Goal: Contribute content: Contribute content

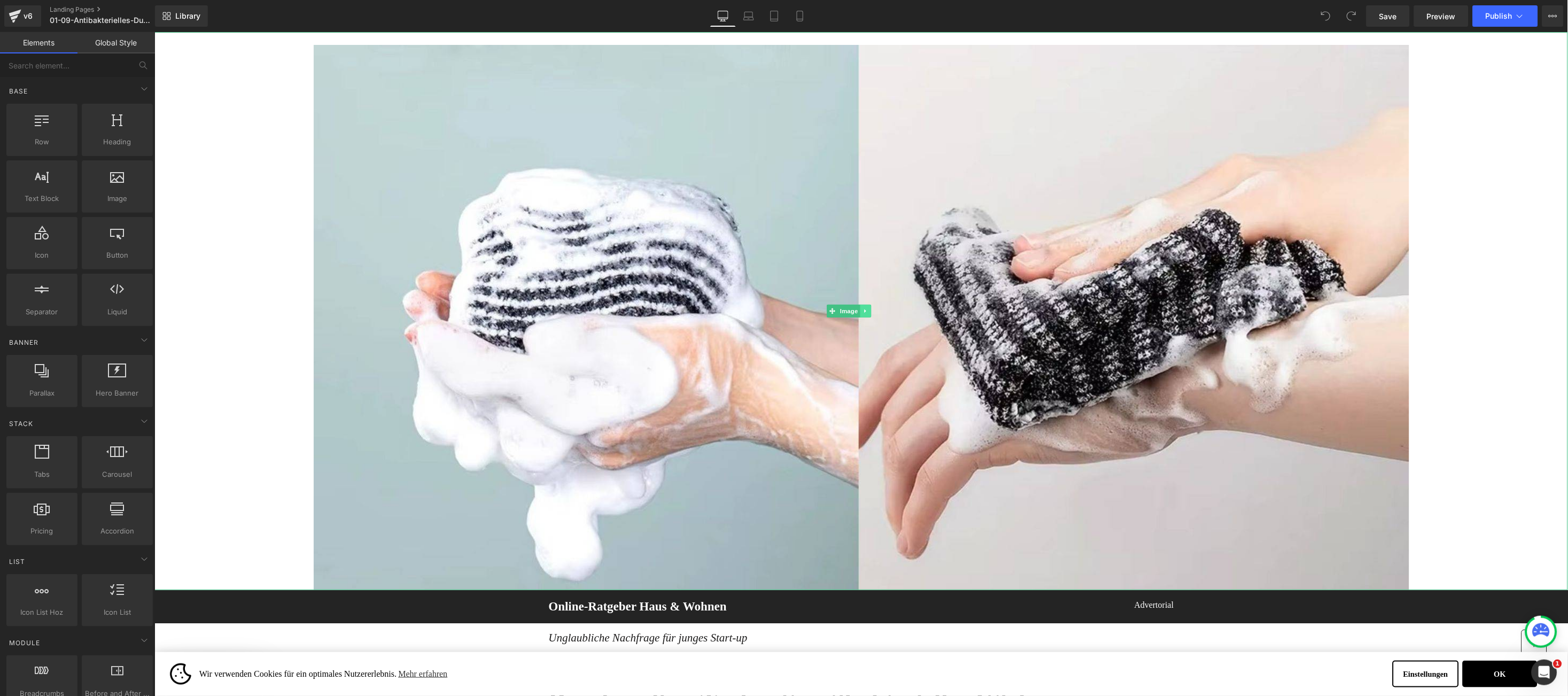
click at [866, 310] on icon at bounding box center [866, 311] width 6 height 7
click at [872, 312] on icon at bounding box center [871, 311] width 6 height 6
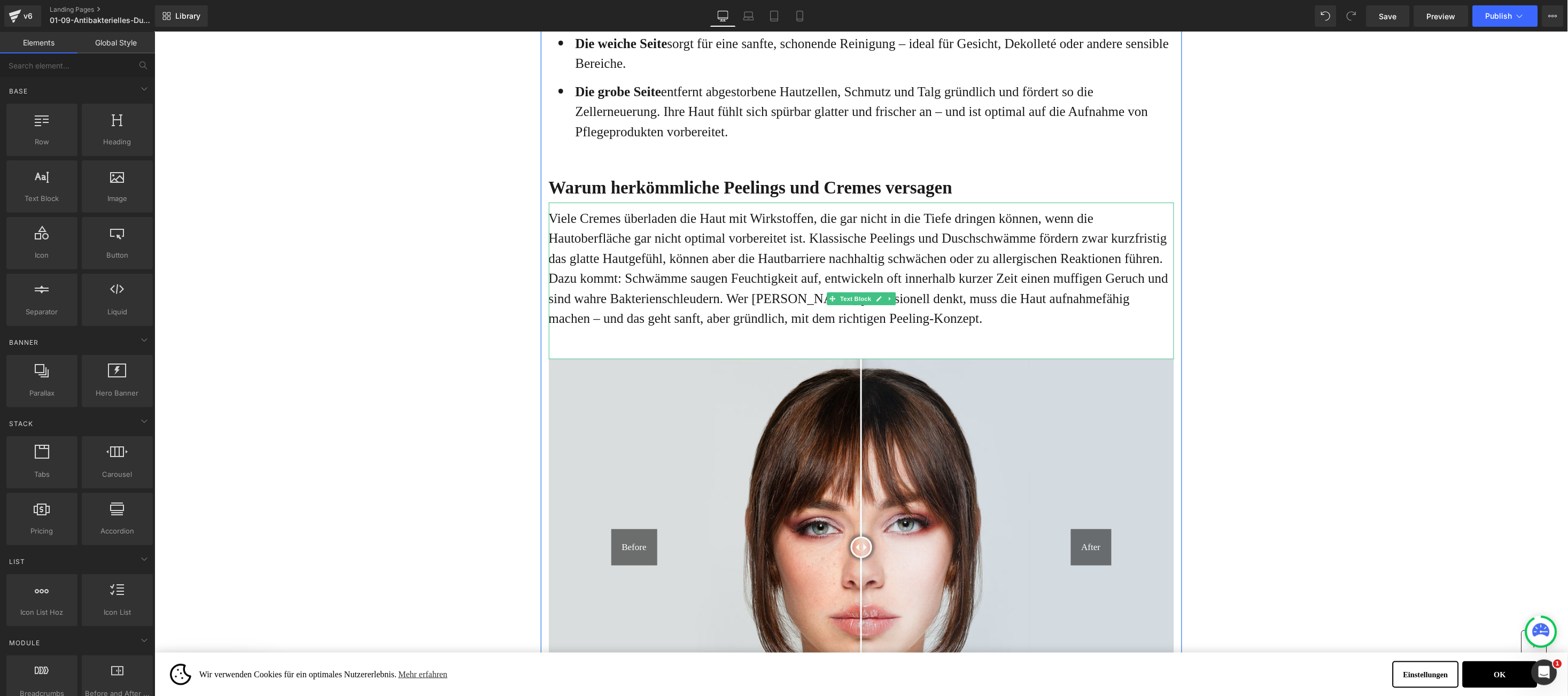
scroll to position [1925, 0]
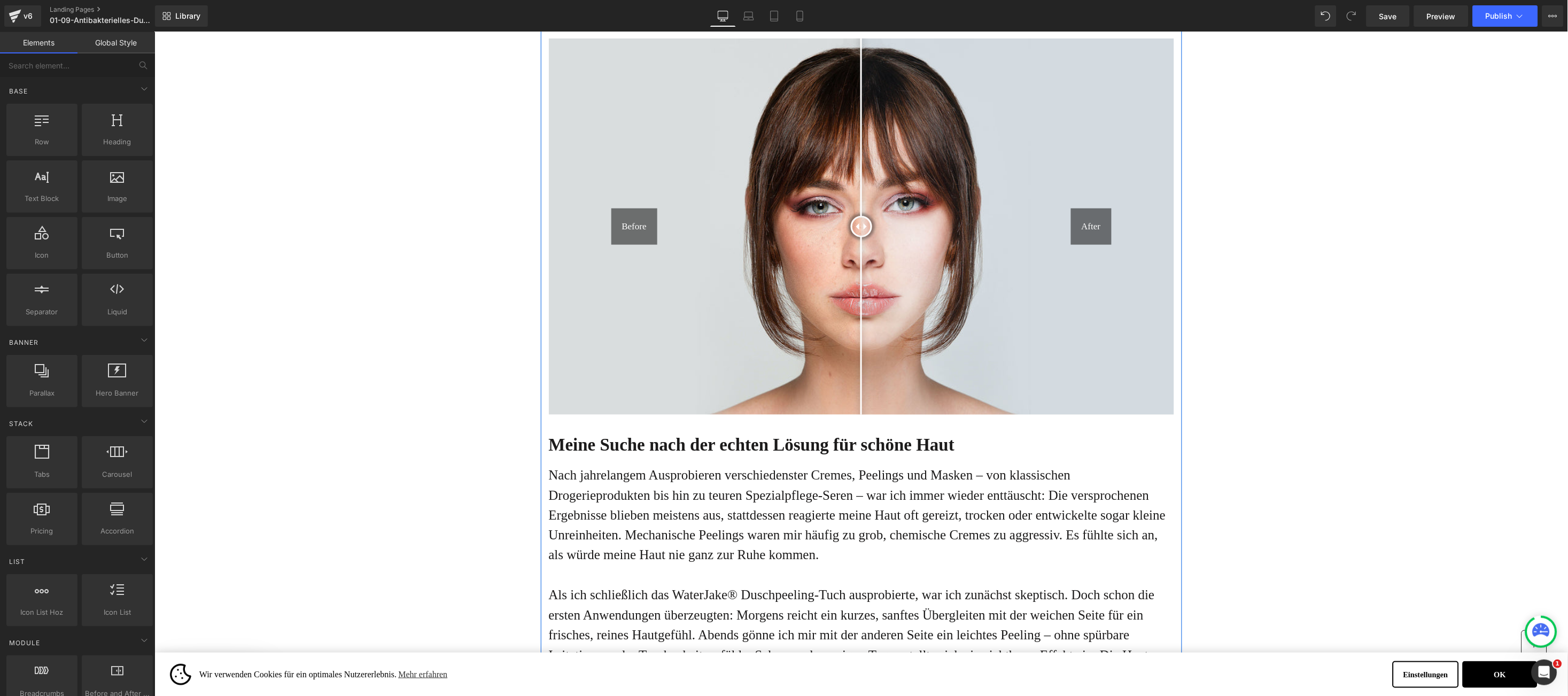
click at [739, 293] on img at bounding box center [861, 226] width 625 height 376
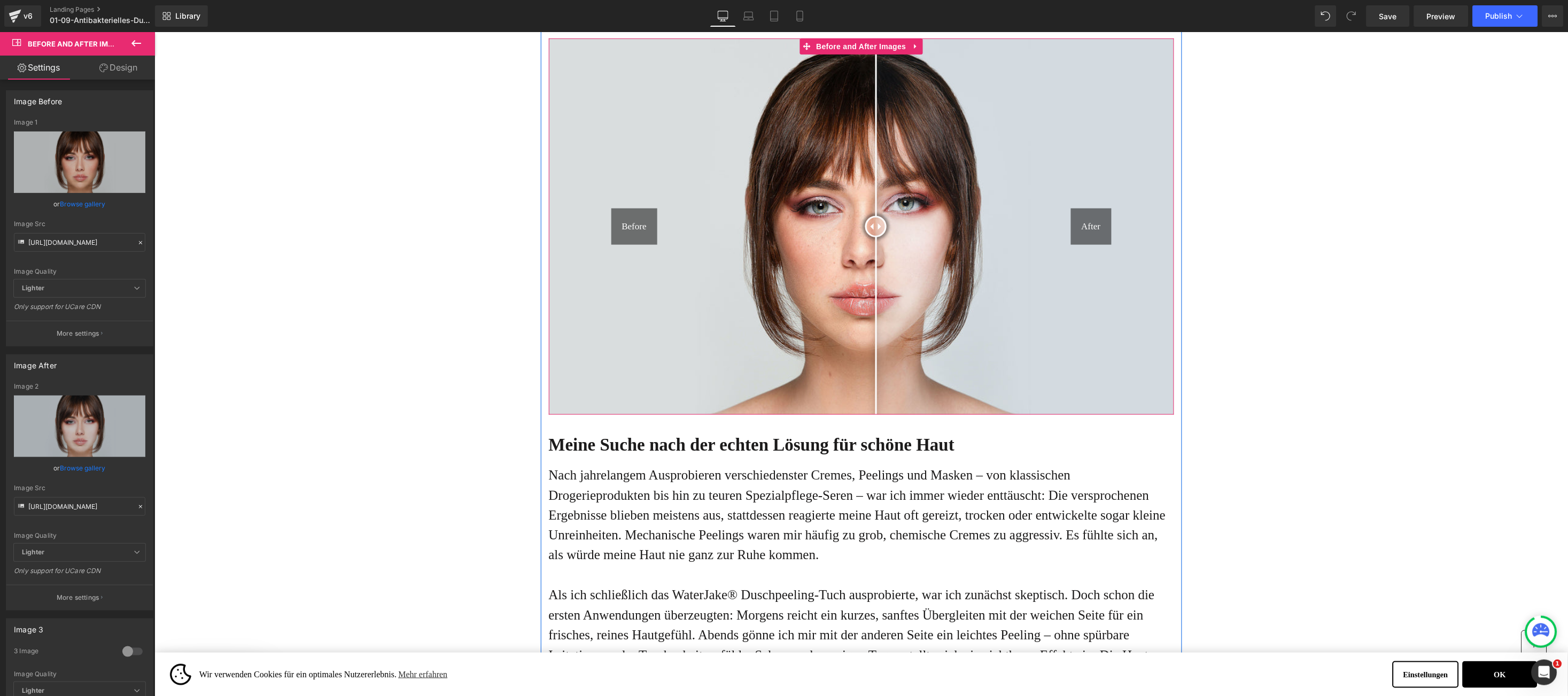
drag, startPoint x: 850, startPoint y: 217, endPoint x: 864, endPoint y: 208, distance: 16.6
click at [864, 208] on div "Before After" at bounding box center [861, 226] width 625 height 376
click at [97, 166] on icon "Replace Image" at bounding box center [80, 162] width 85 height 13
type input "C:\fakepath\ChatGPT Image [DATE], 15_10_22.png"
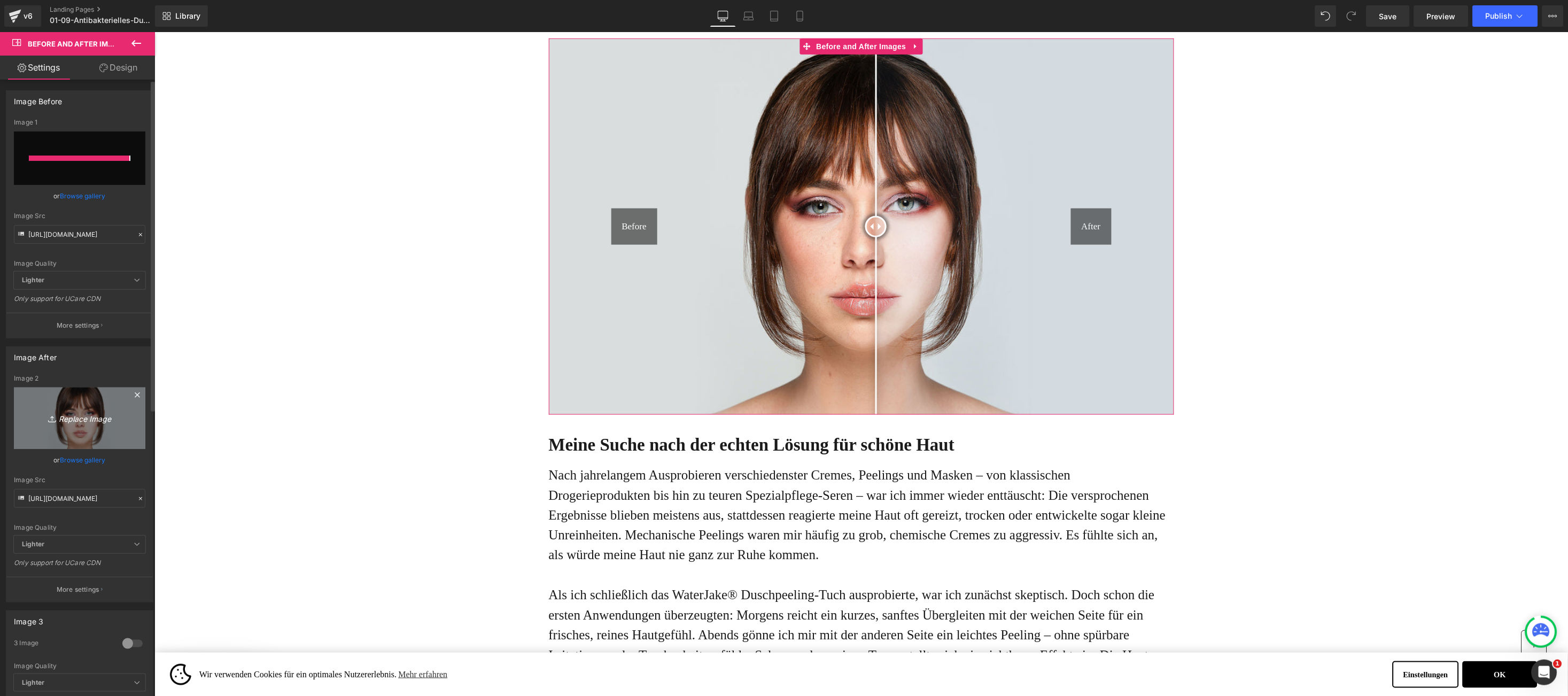
type input "[URL][DOMAIN_NAME][DATE]"
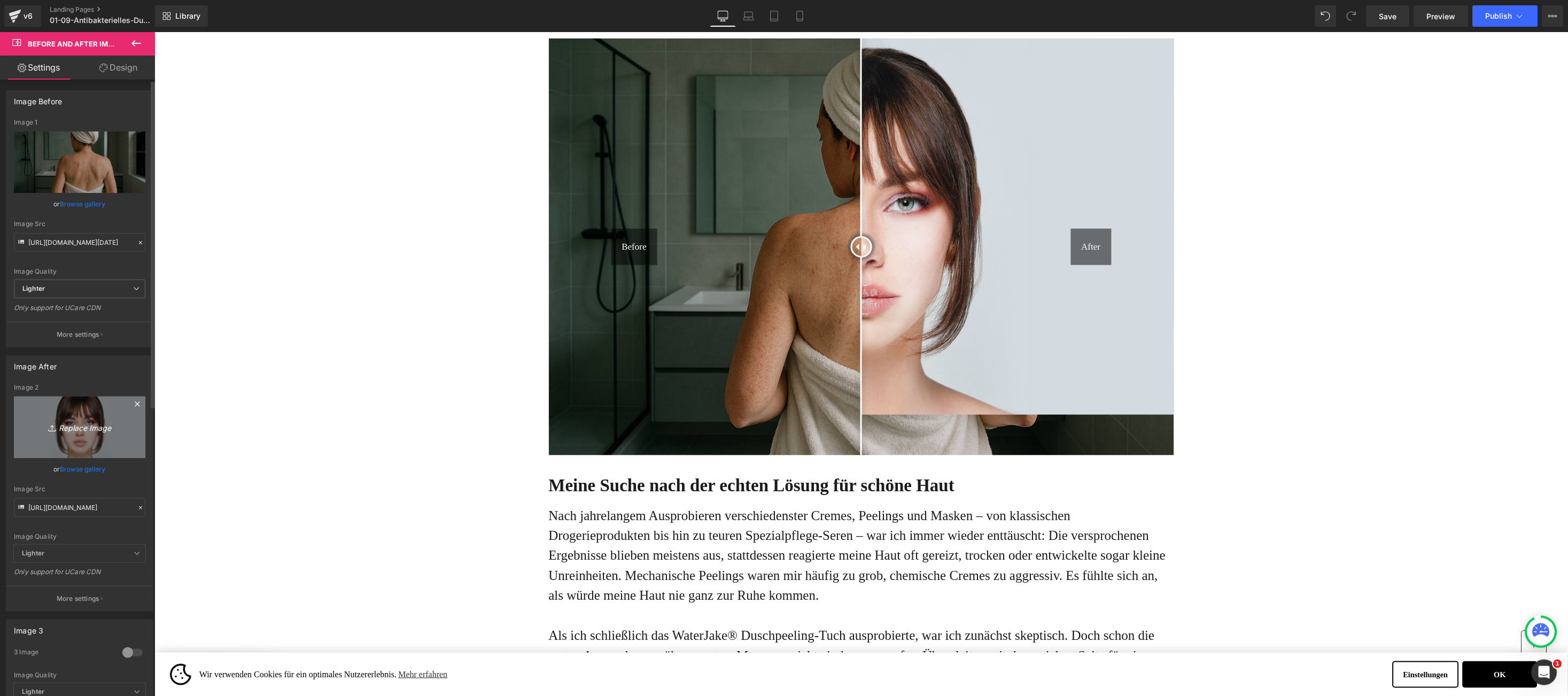
click at [74, 423] on icon "Replace Image" at bounding box center [80, 427] width 85 height 13
type input "C:\fakepath\ChatGPT Image [DATE], 15_10_19.png"
type input "[URL][DOMAIN_NAME][DATE]"
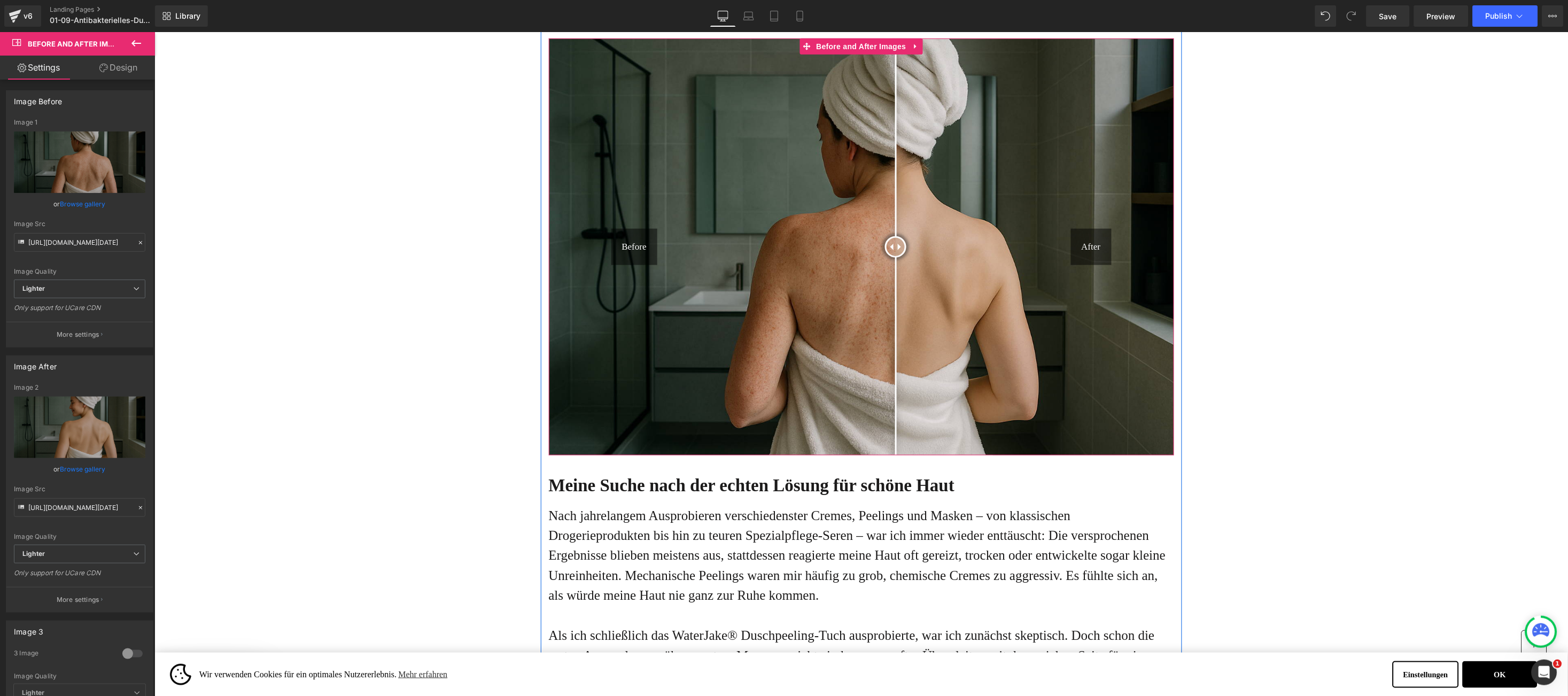
drag, startPoint x: 847, startPoint y: 242, endPoint x: 883, endPoint y: 328, distance: 93.2
click at [884, 257] on div at bounding box center [895, 246] width 21 height 21
click at [94, 158] on icon "Replace Image" at bounding box center [80, 162] width 85 height 13
type input "C:\fakepath\vdadd.png"
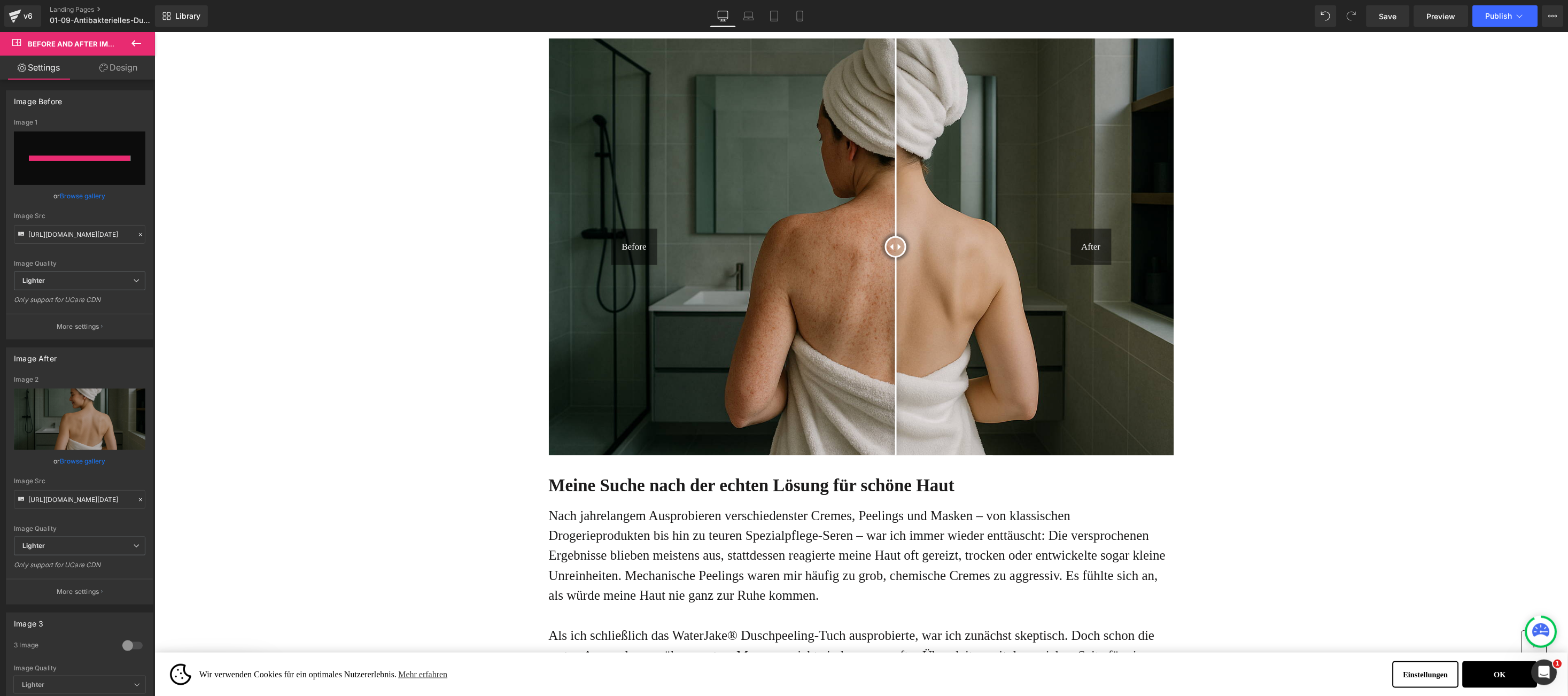
type input "[URL][DOMAIN_NAME]"
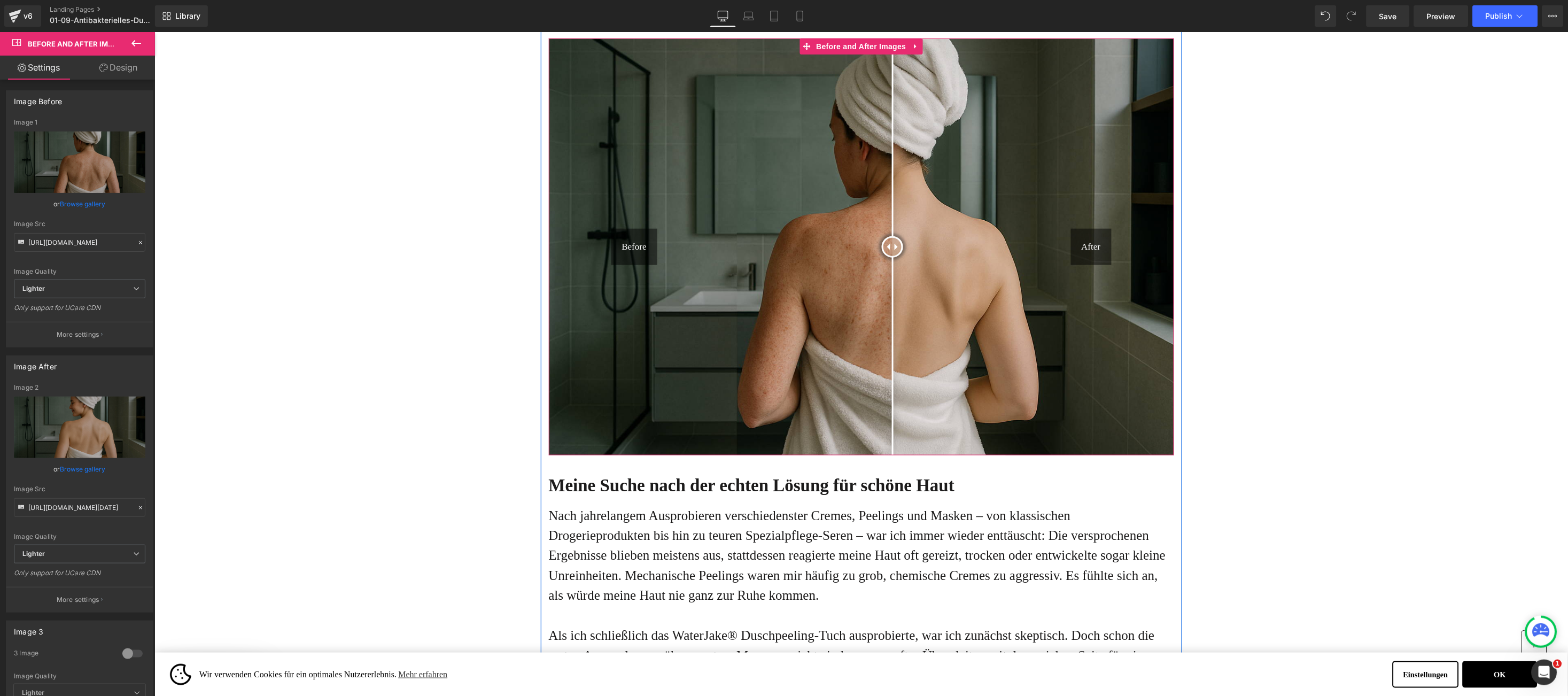
drag, startPoint x: 851, startPoint y: 247, endPoint x: 880, endPoint y: 283, distance: 46.2
click at [881, 257] on div at bounding box center [892, 246] width 21 height 21
click at [629, 254] on div "Before" at bounding box center [634, 247] width 46 height 37
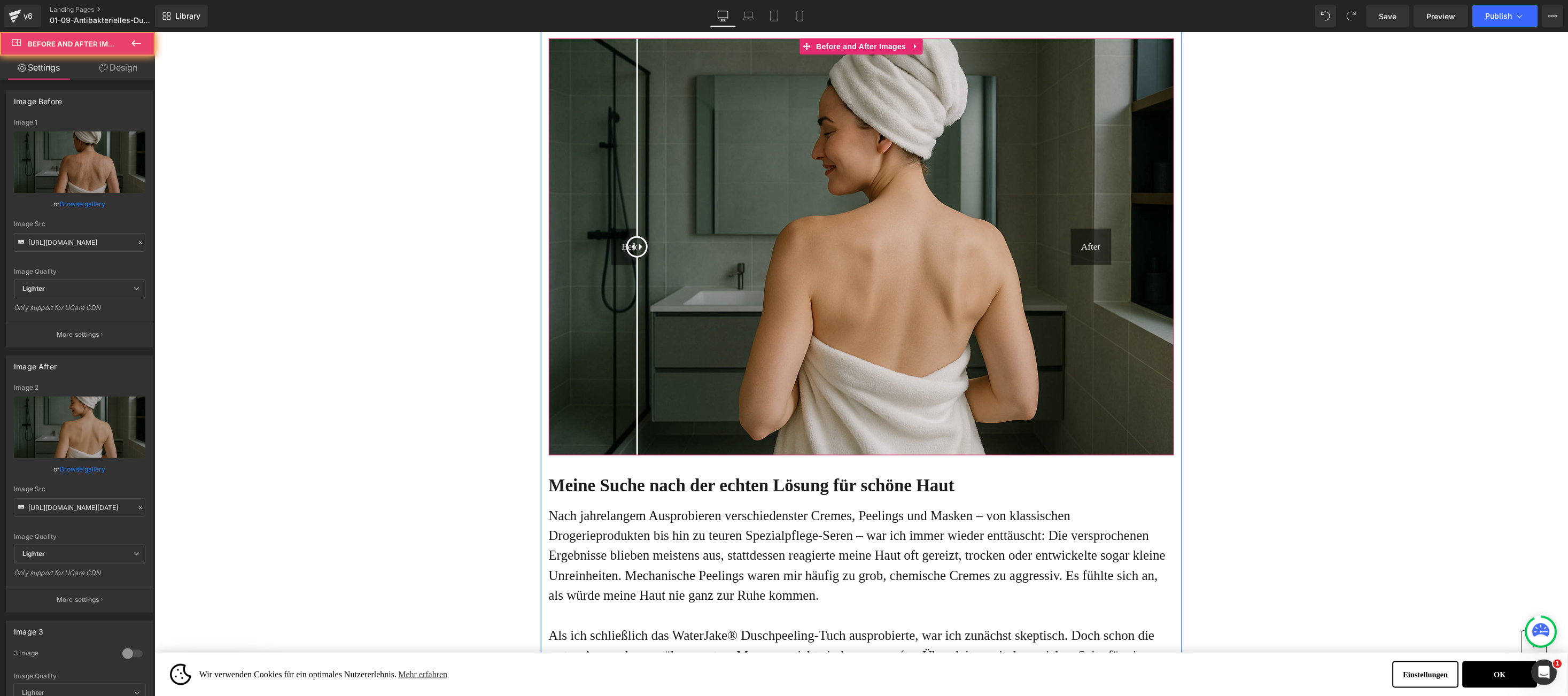
click at [624, 240] on div "Before After" at bounding box center [861, 246] width 625 height 417
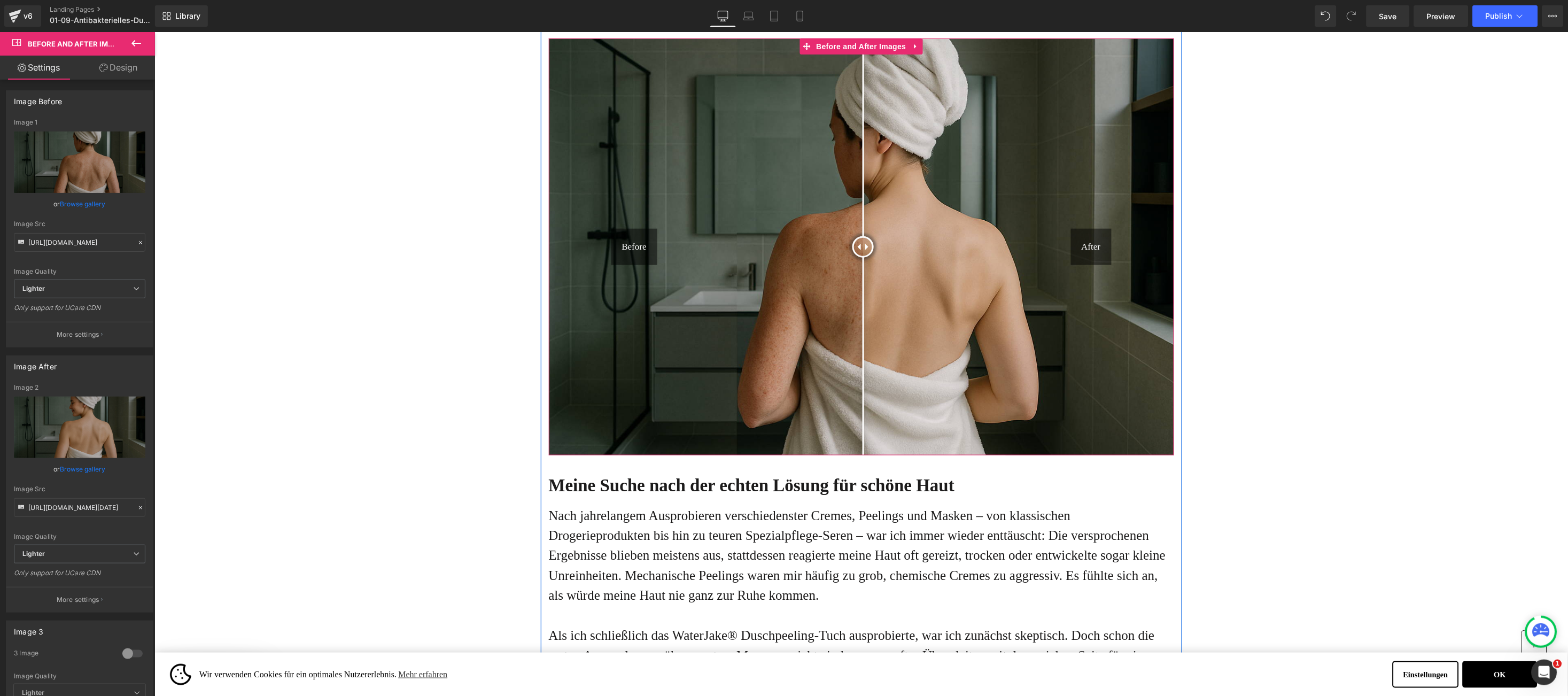
drag, startPoint x: 624, startPoint y: 245, endPoint x: 887, endPoint y: 252, distance: 263.1
click at [873, 255] on div at bounding box center [863, 246] width 21 height 21
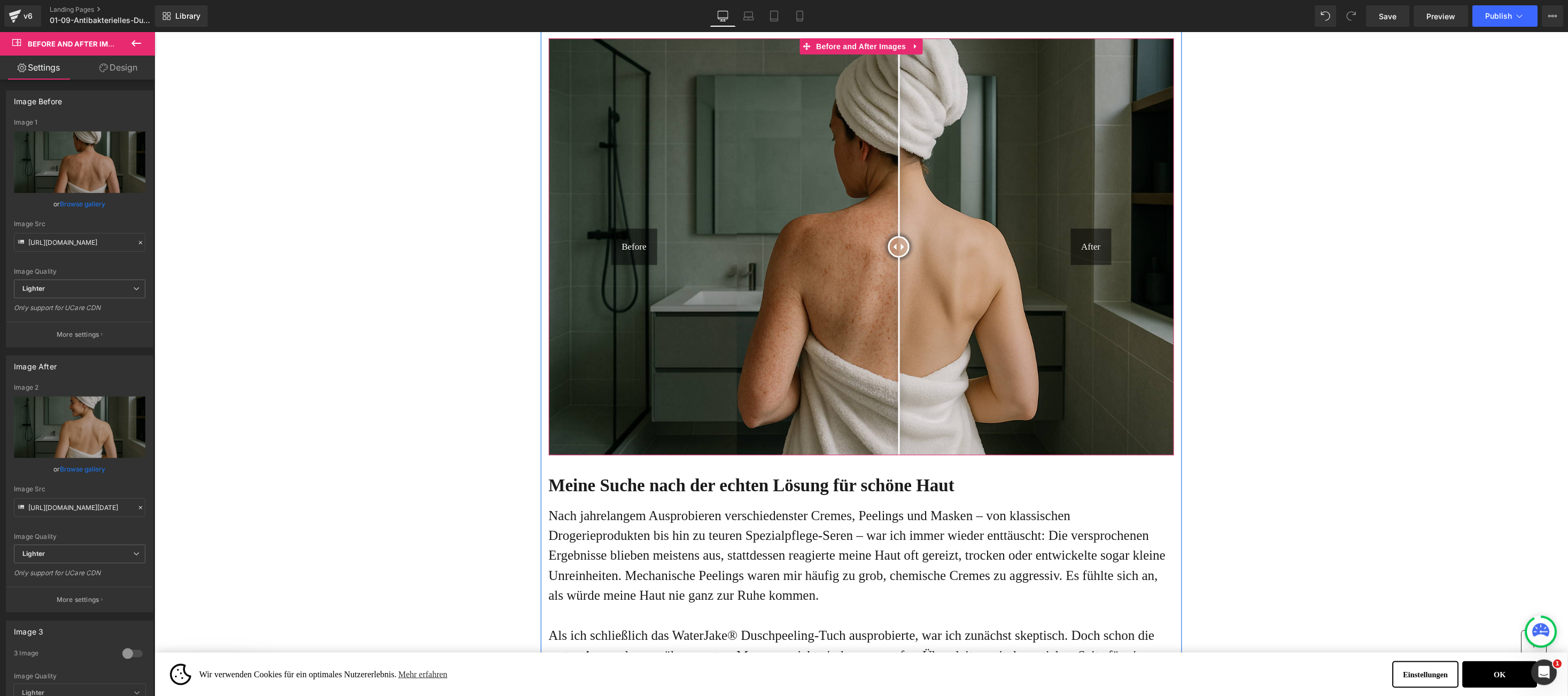
click at [622, 249] on div "Before After" at bounding box center [861, 246] width 625 height 417
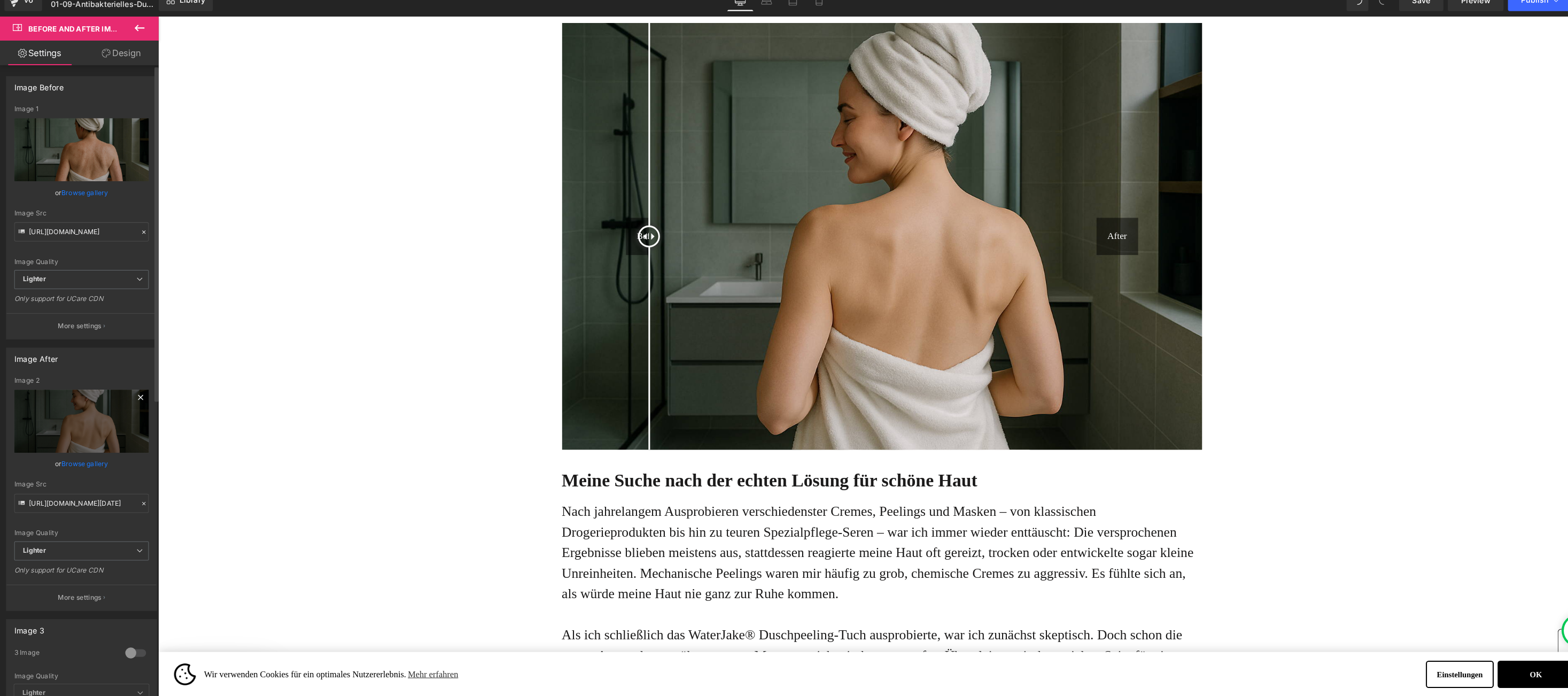
scroll to position [0, 0]
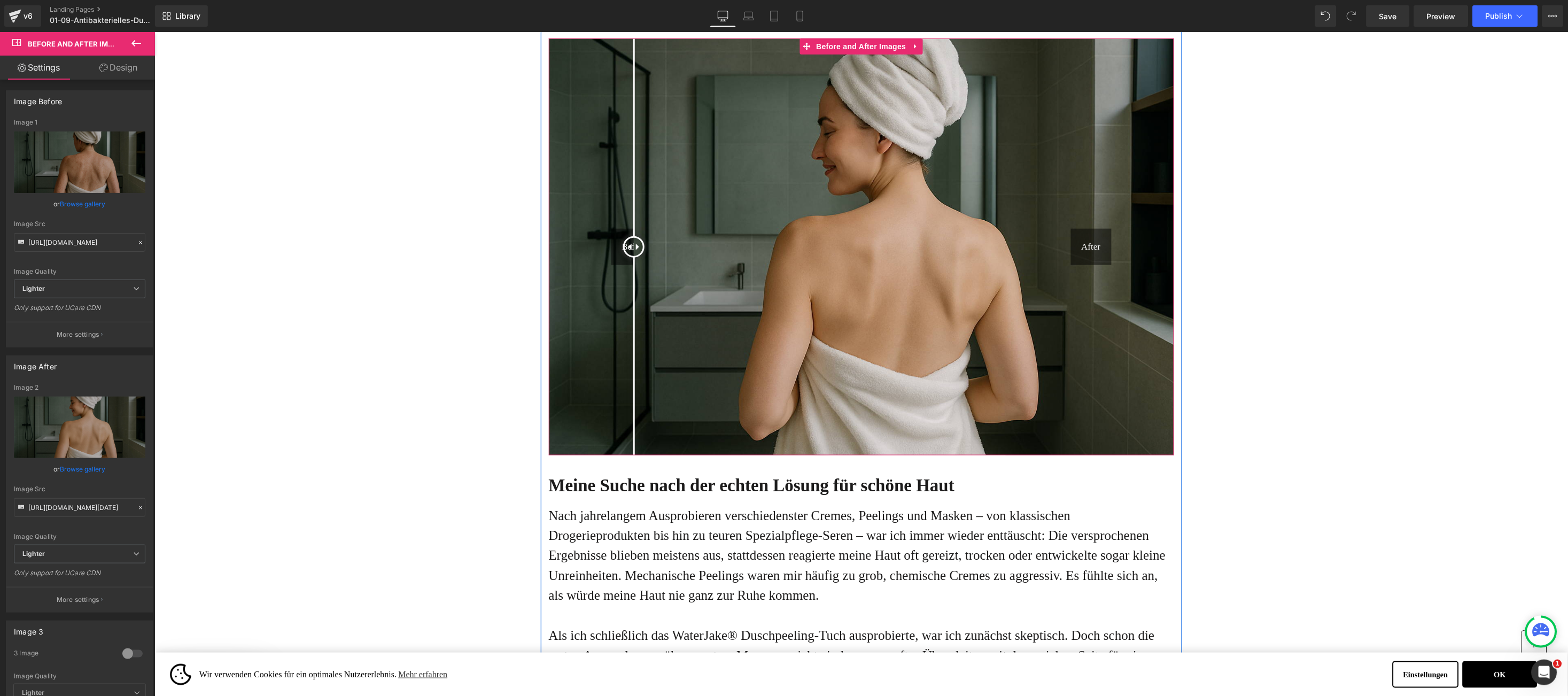
click at [1080, 243] on div "Before After" at bounding box center [861, 246] width 625 height 417
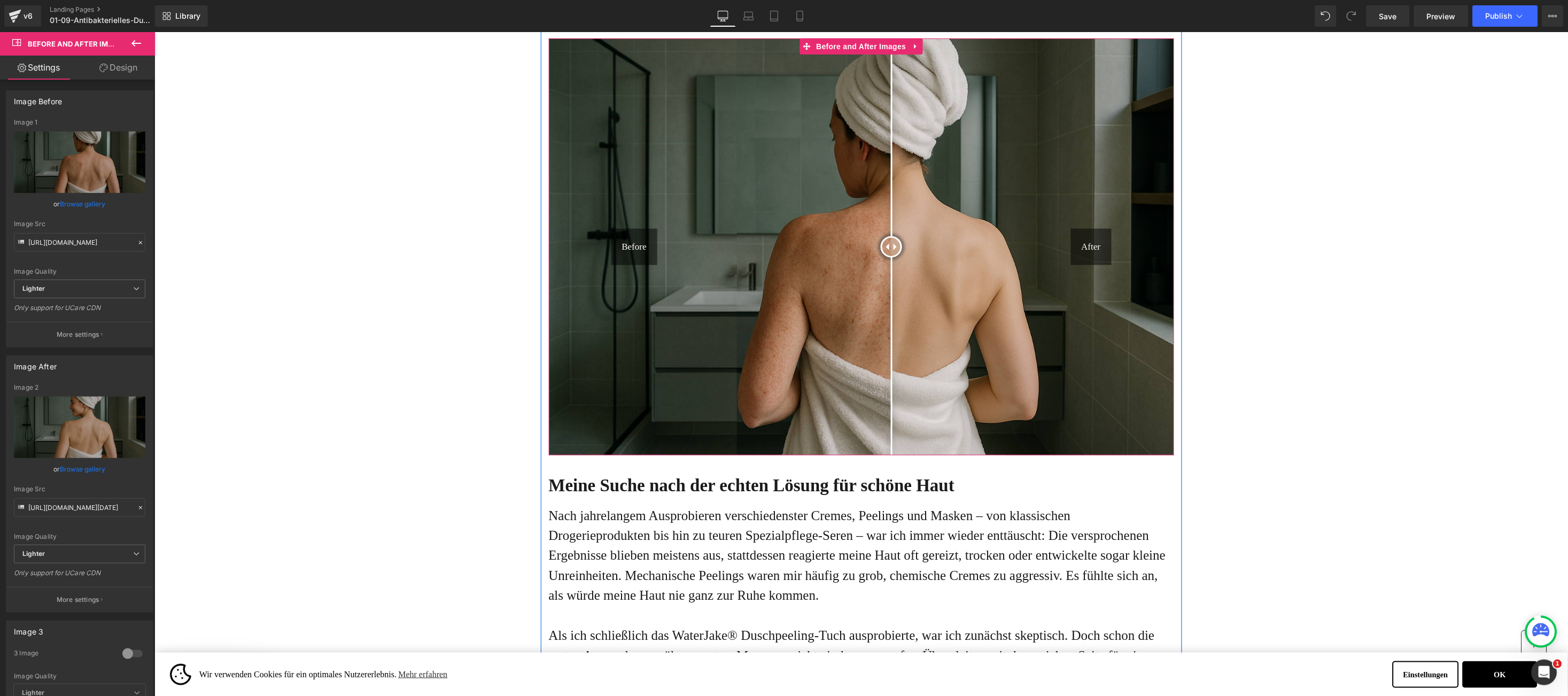
drag, startPoint x: 1017, startPoint y: 247, endPoint x: 879, endPoint y: 251, distance: 138.1
click at [880, 251] on div at bounding box center [891, 246] width 21 height 21
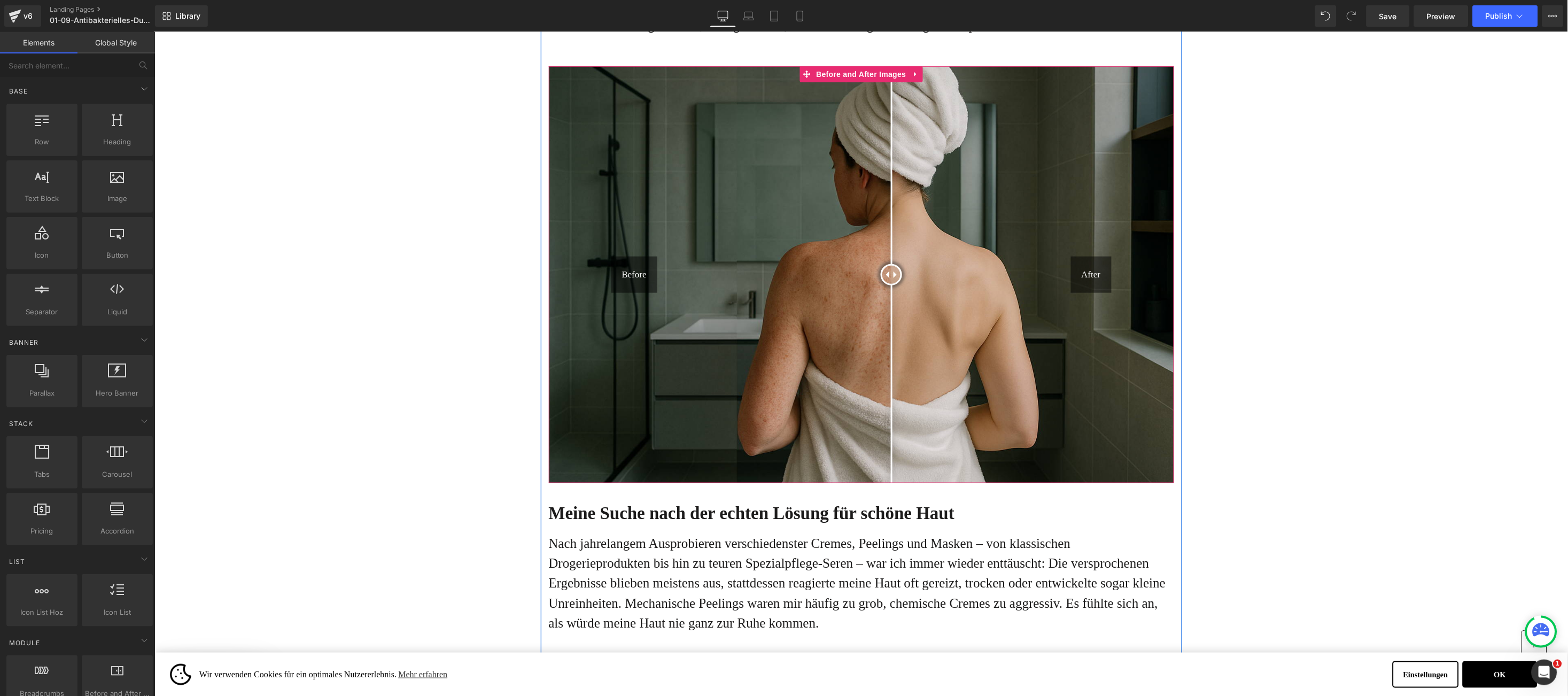
scroll to position [1879, 0]
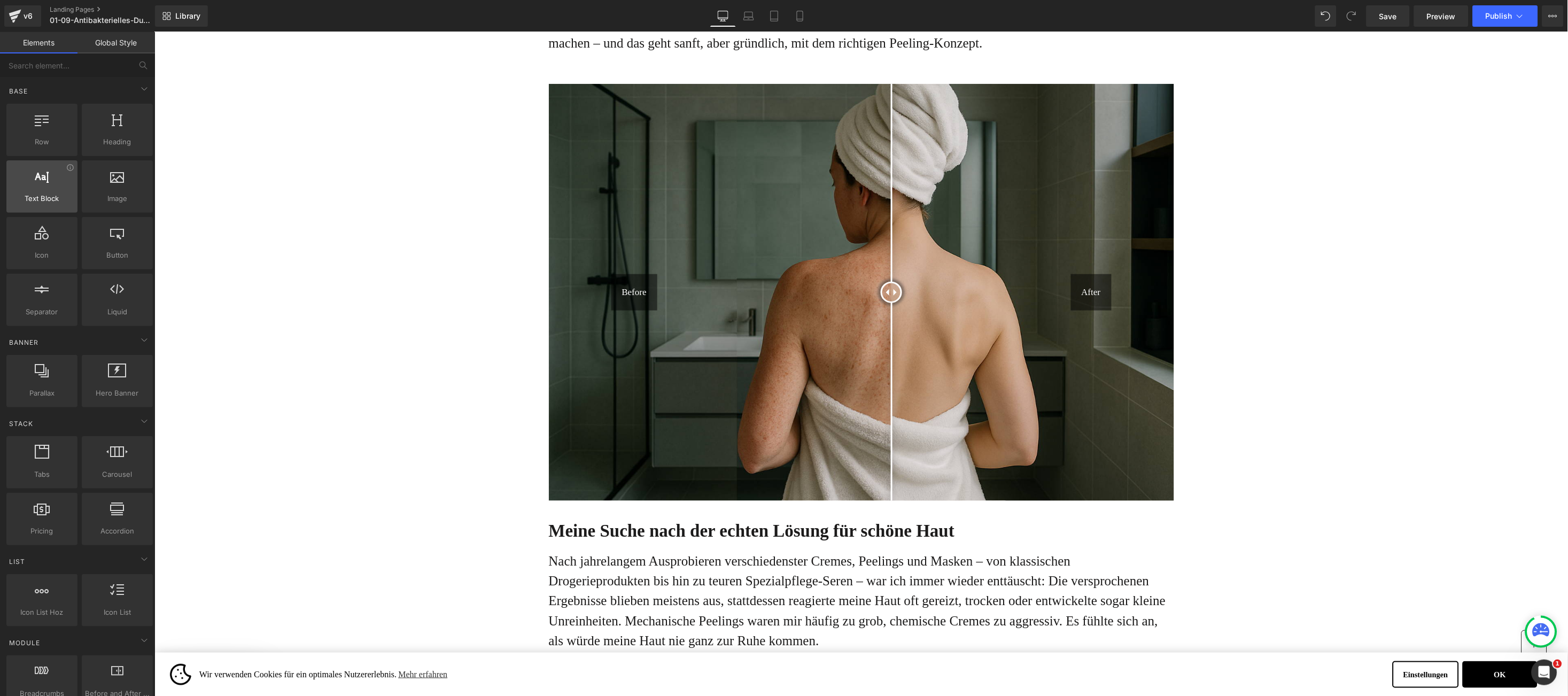
click at [51, 209] on div "Text Block texts, paragraphs, contents, blocks" at bounding box center [42, 186] width 71 height 52
click at [843, 93] on span "Before and After Images" at bounding box center [860, 91] width 95 height 16
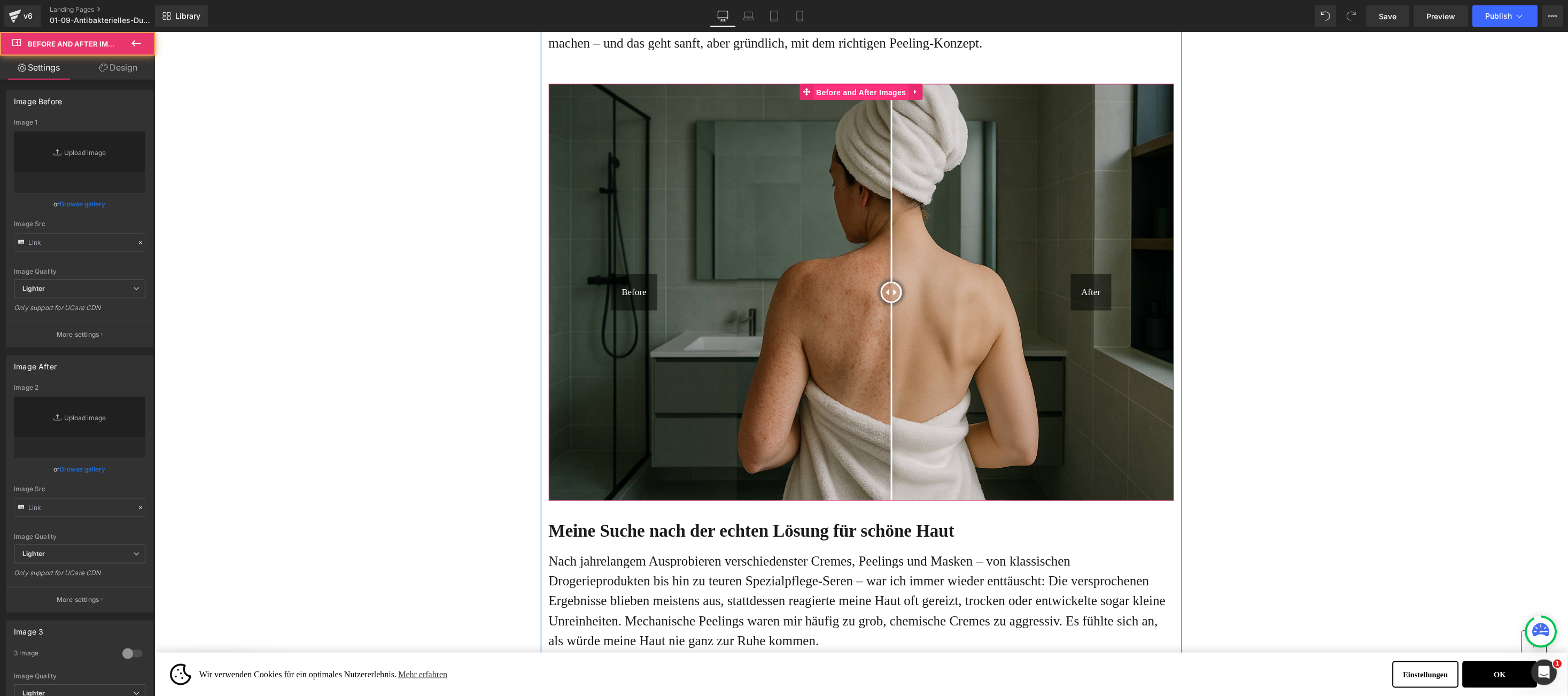
type input "[URL][DOMAIN_NAME]"
type input "[URL][DOMAIN_NAME][DATE]"
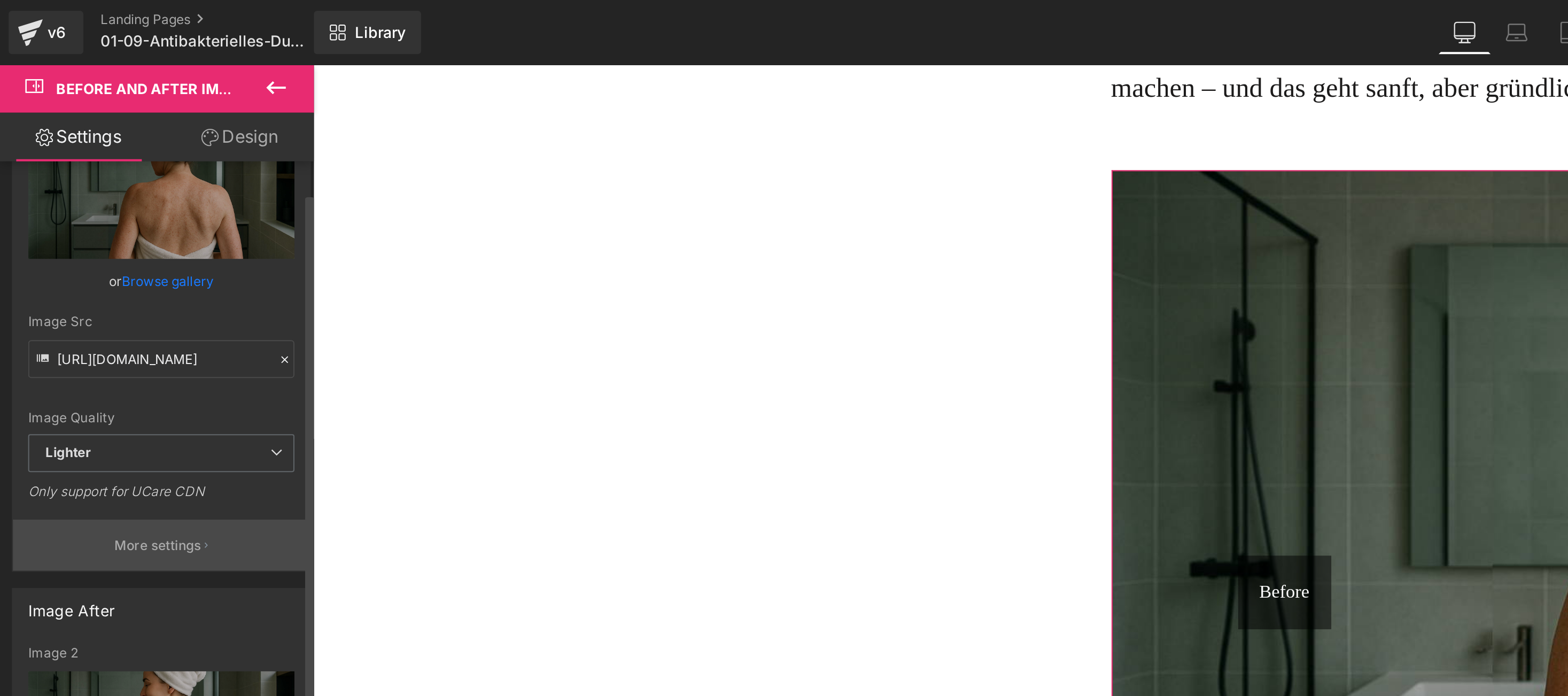
scroll to position [67, 0]
click at [78, 265] on p "More settings" at bounding box center [78, 268] width 43 height 10
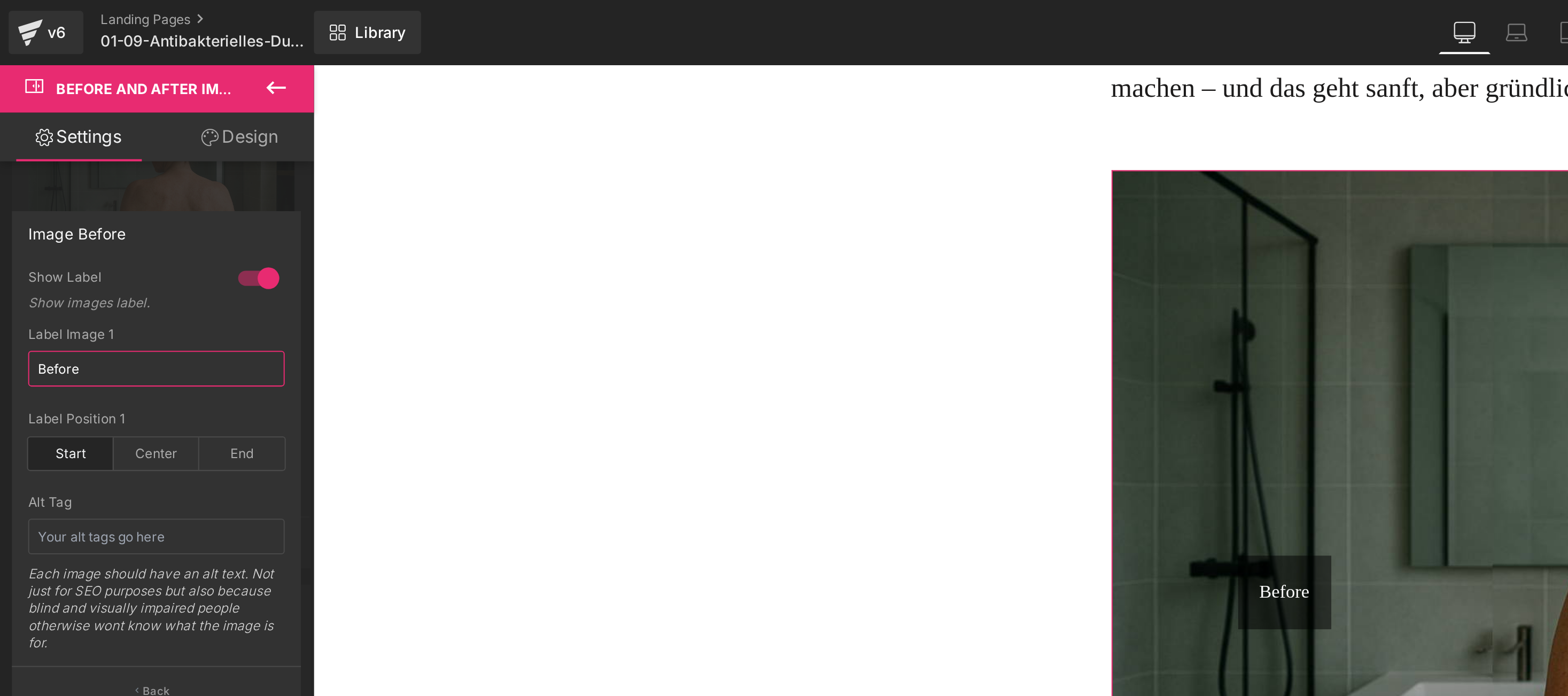
click at [37, 183] on input "Before" at bounding box center [77, 181] width 127 height 18
type input "Vorher"
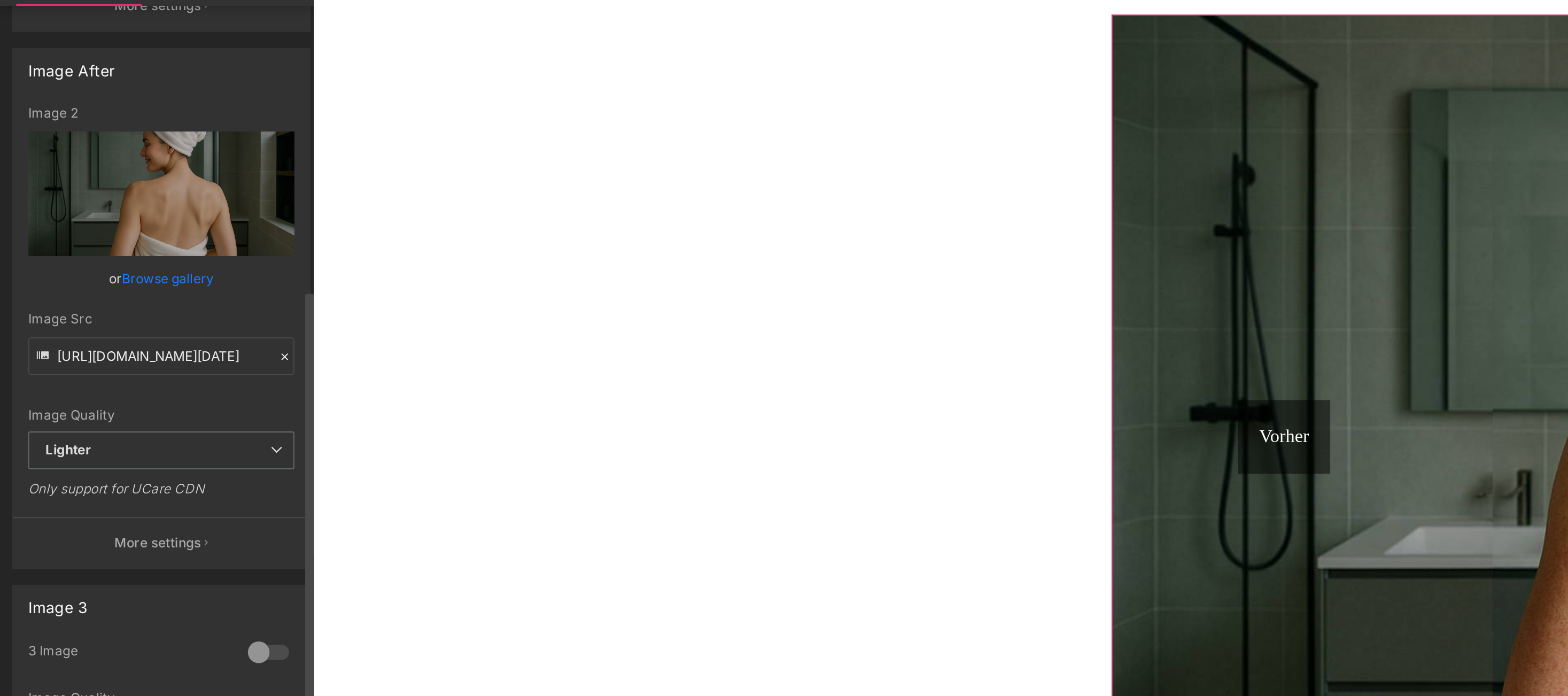
scroll to position [256, 0]
click at [75, 342] on p "More settings" at bounding box center [78, 344] width 43 height 10
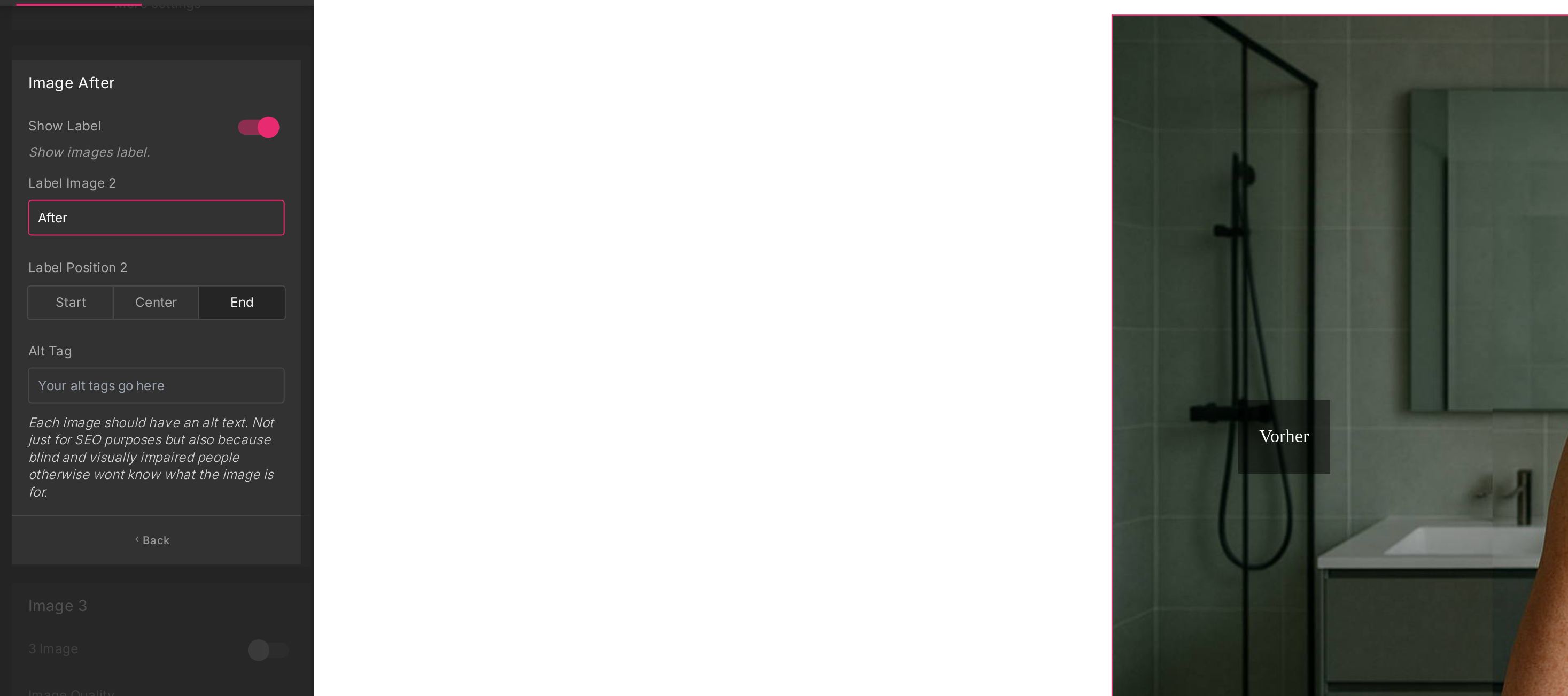
click at [33, 186] on input "After" at bounding box center [77, 184] width 127 height 18
click at [33, 186] on input "After" at bounding box center [77, 184] width 127 height 18
type input "Nachher"
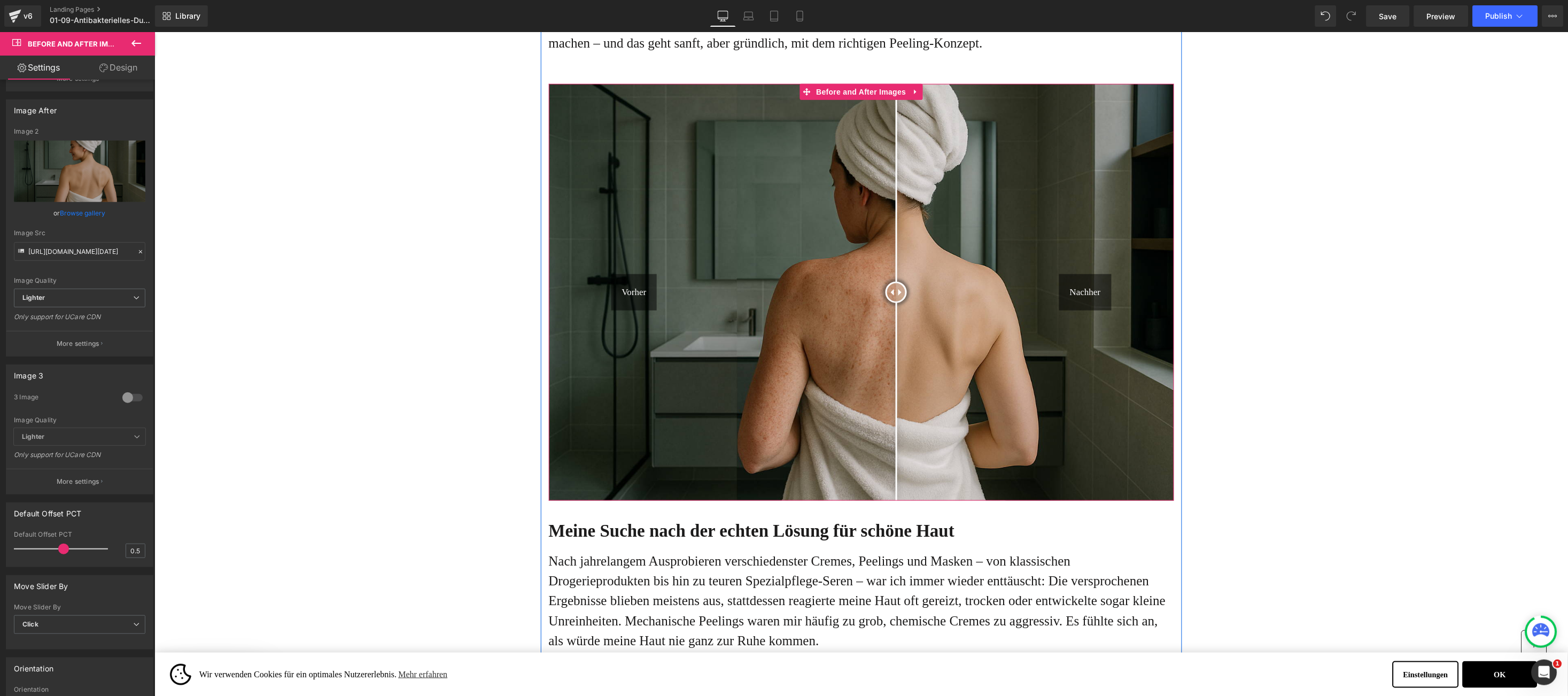
drag, startPoint x: 1004, startPoint y: 306, endPoint x: 884, endPoint y: 350, distance: 127.8
click at [885, 303] on div at bounding box center [895, 292] width 21 height 21
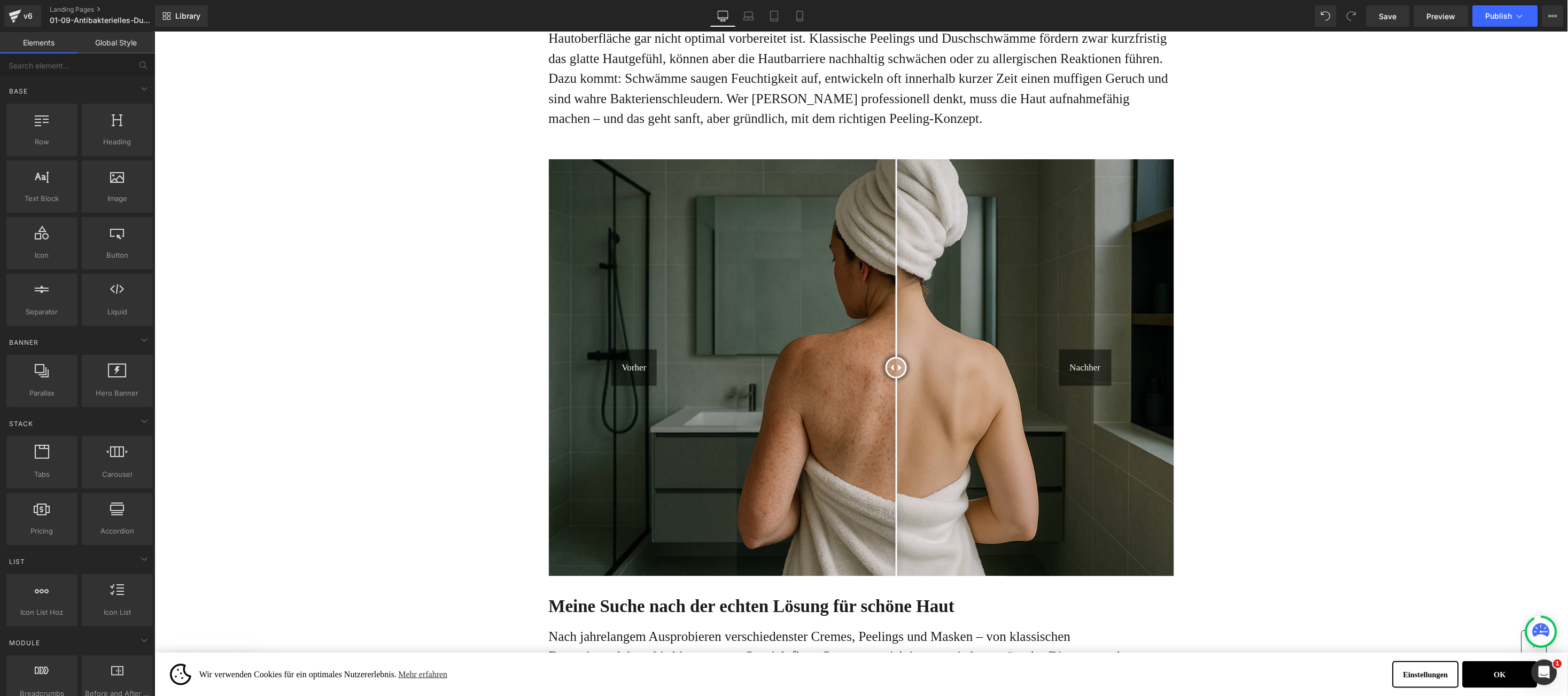
scroll to position [1780, 0]
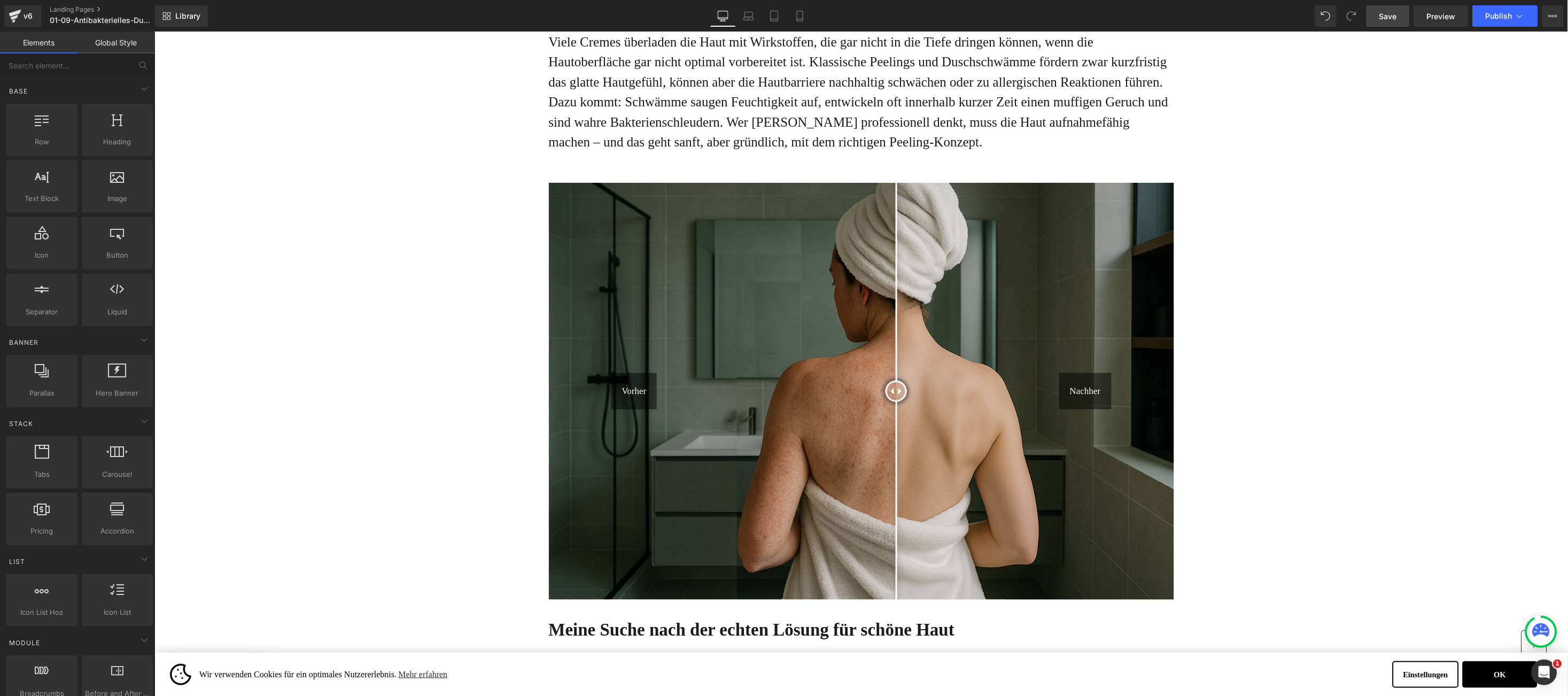
click at [1386, 22] on link "Save" at bounding box center [1388, 16] width 43 height 21
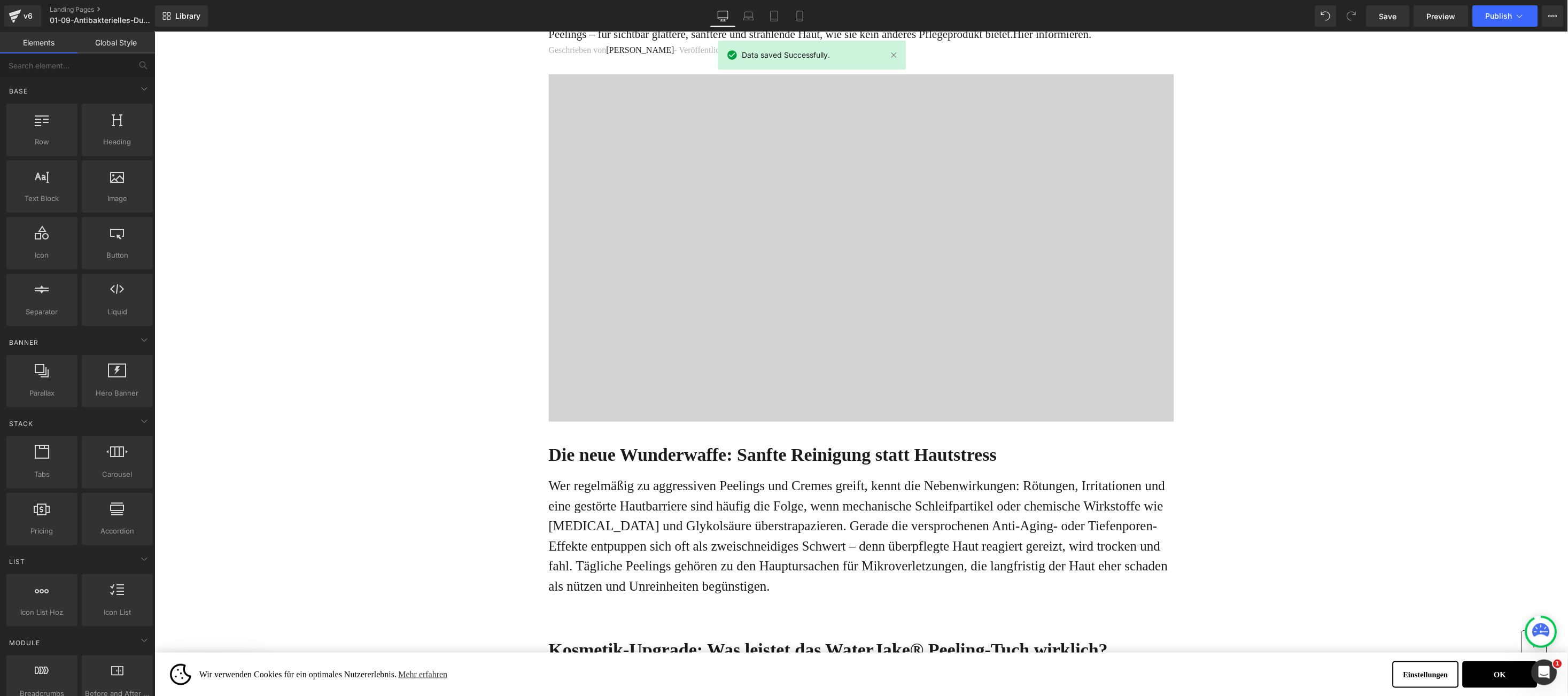
scroll to position [0, 0]
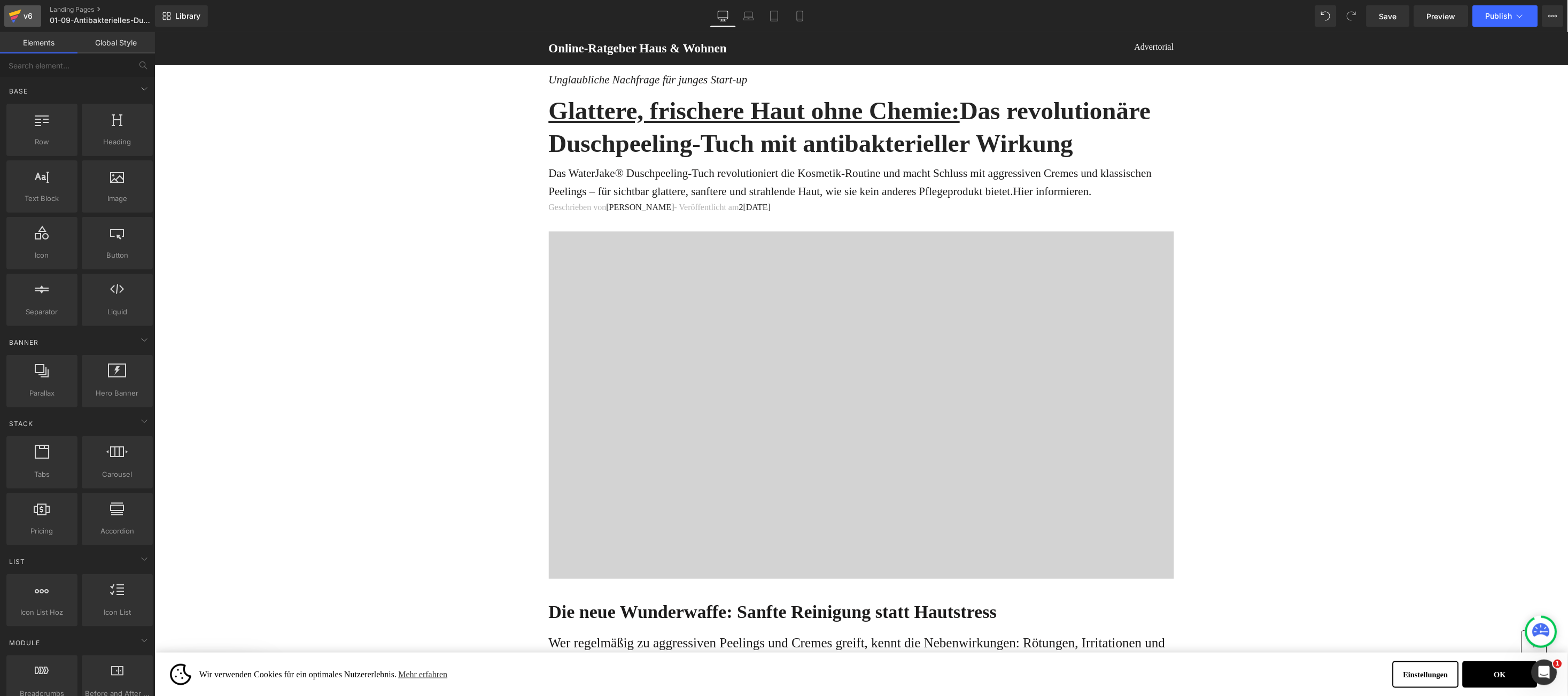
click at [26, 12] on div "v6" at bounding box center [28, 16] width 13 height 14
